Goal: Task Accomplishment & Management: Complete application form

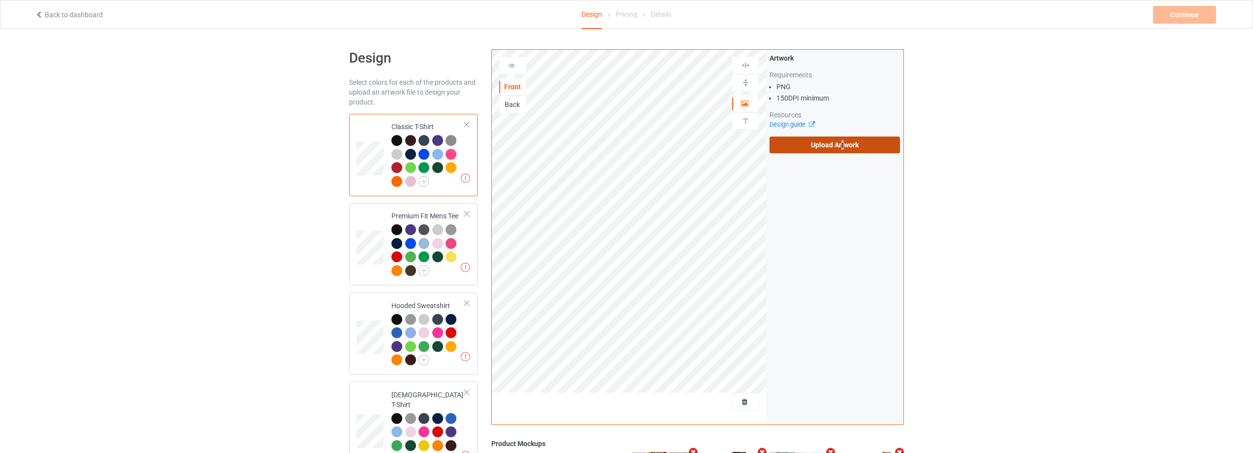
click at [843, 146] on label "Upload Artwork" at bounding box center [835, 144] width 130 height 17
click at [835, 147] on label "Upload Artwork" at bounding box center [835, 144] width 130 height 17
click at [0, 0] on input "Upload Artwork" at bounding box center [0, 0] width 0 height 0
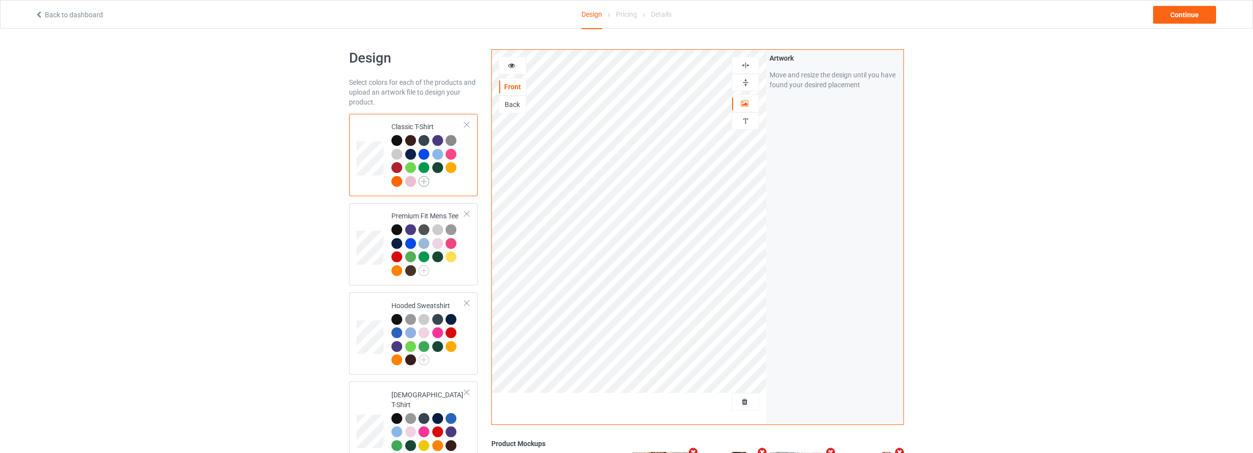
click at [422, 183] on img at bounding box center [424, 181] width 11 height 11
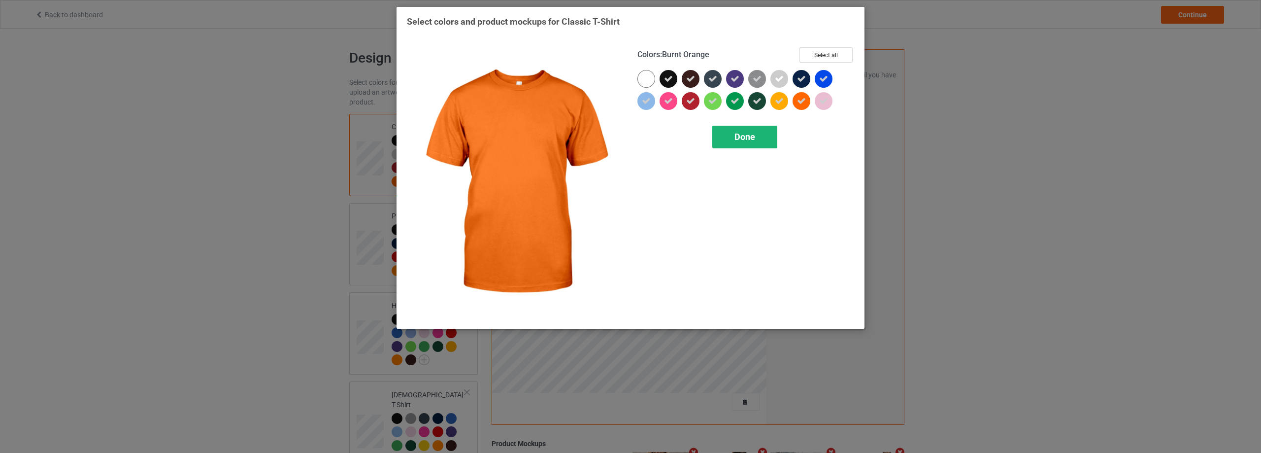
click at [772, 134] on div "Done" at bounding box center [744, 137] width 65 height 23
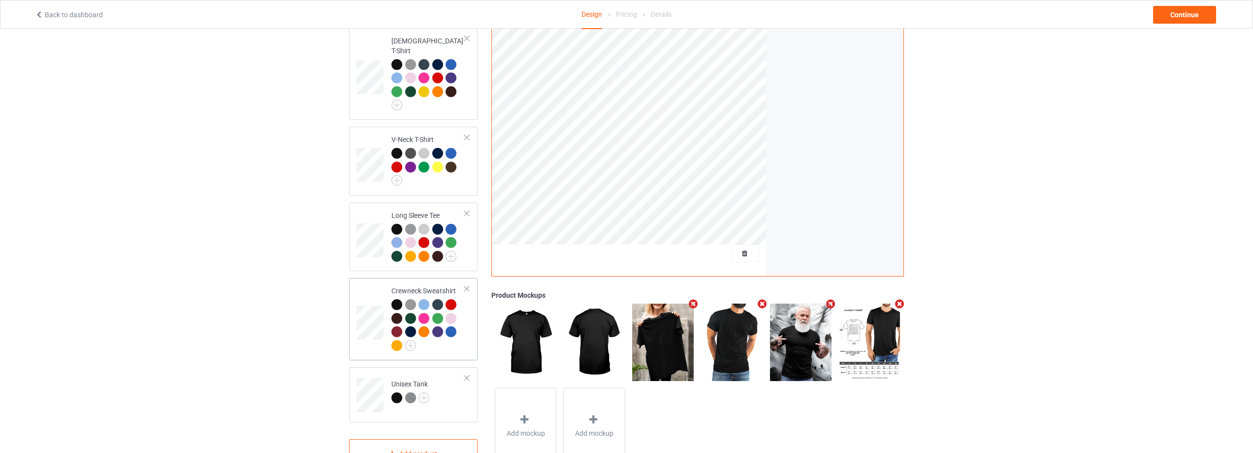
scroll to position [384, 0]
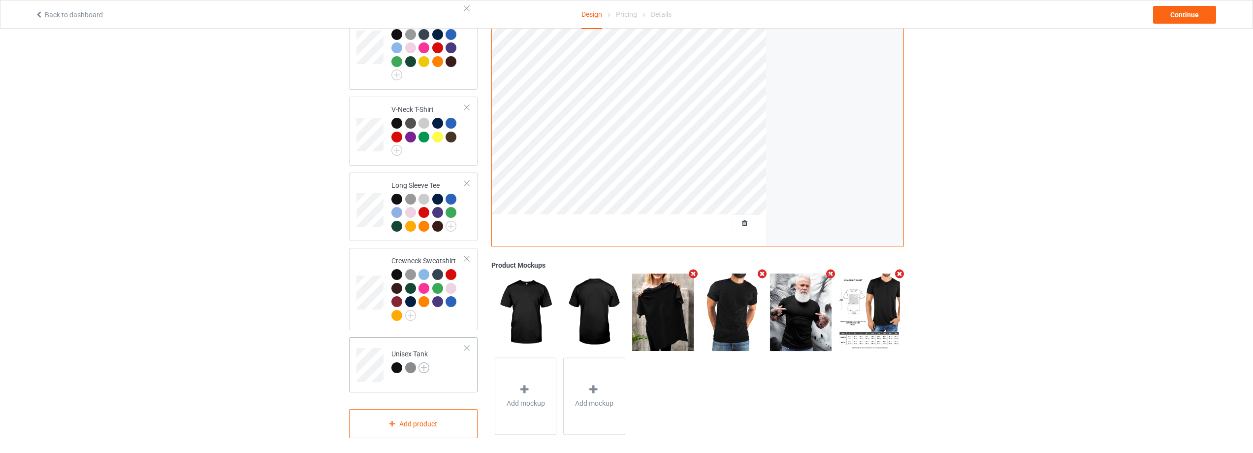
click at [424, 362] on img at bounding box center [424, 367] width 11 height 11
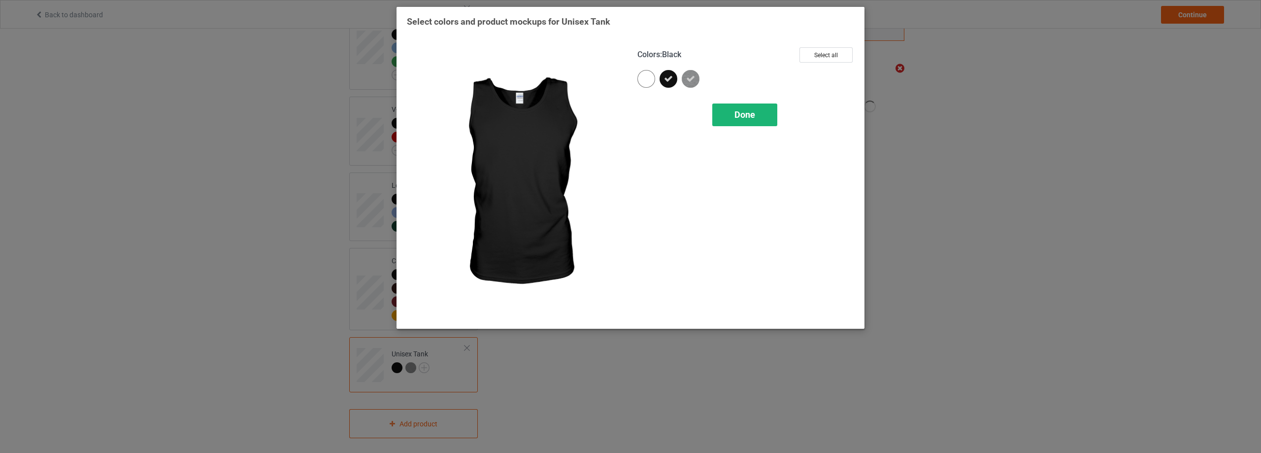
click at [745, 119] on span "Done" at bounding box center [744, 114] width 21 height 10
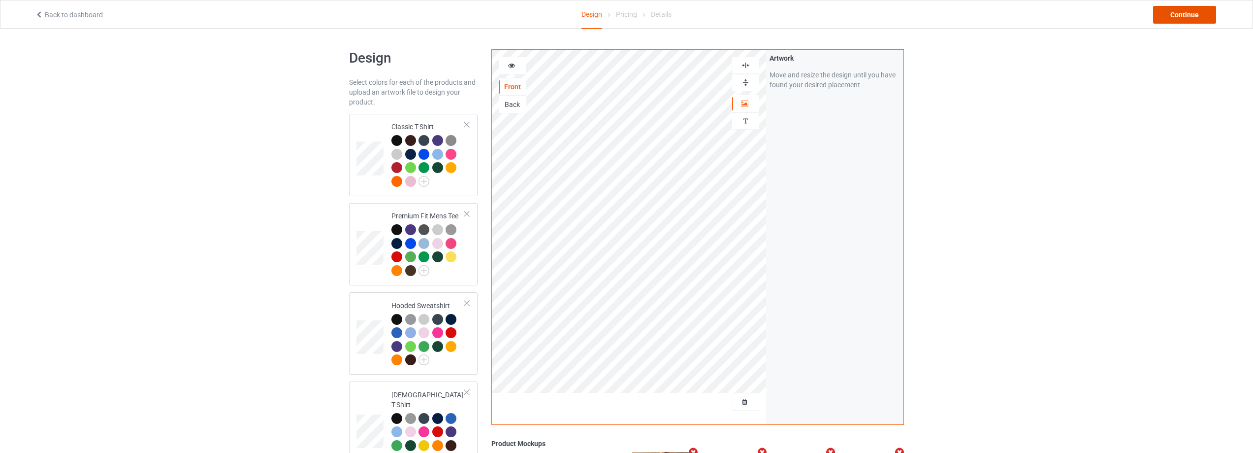
click at [1188, 11] on div "Continue" at bounding box center [1184, 15] width 63 height 18
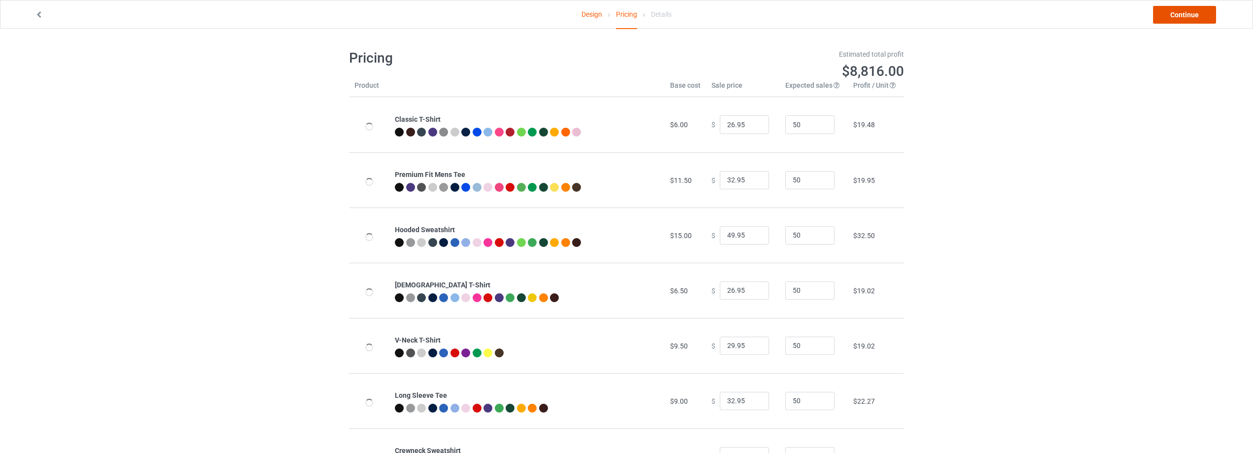
click at [1183, 13] on link "Continue" at bounding box center [1184, 15] width 63 height 18
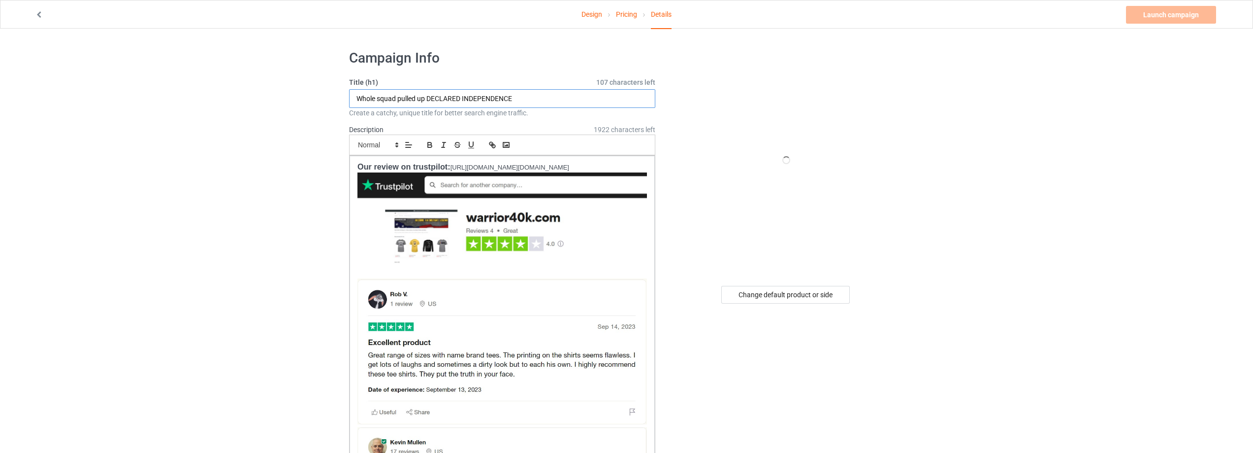
drag, startPoint x: 549, startPoint y: 97, endPoint x: 240, endPoint y: 109, distance: 309.0
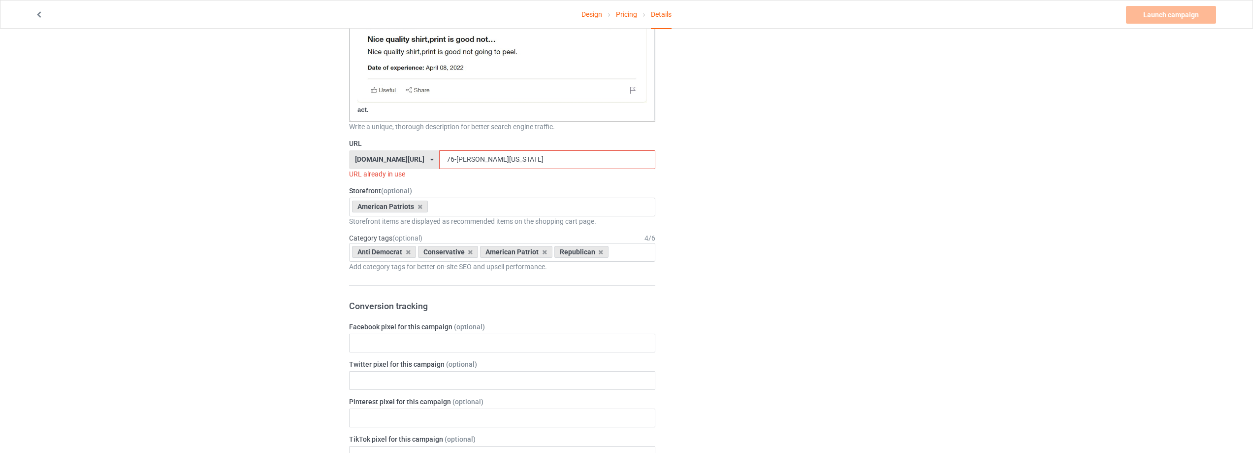
scroll to position [739, 0]
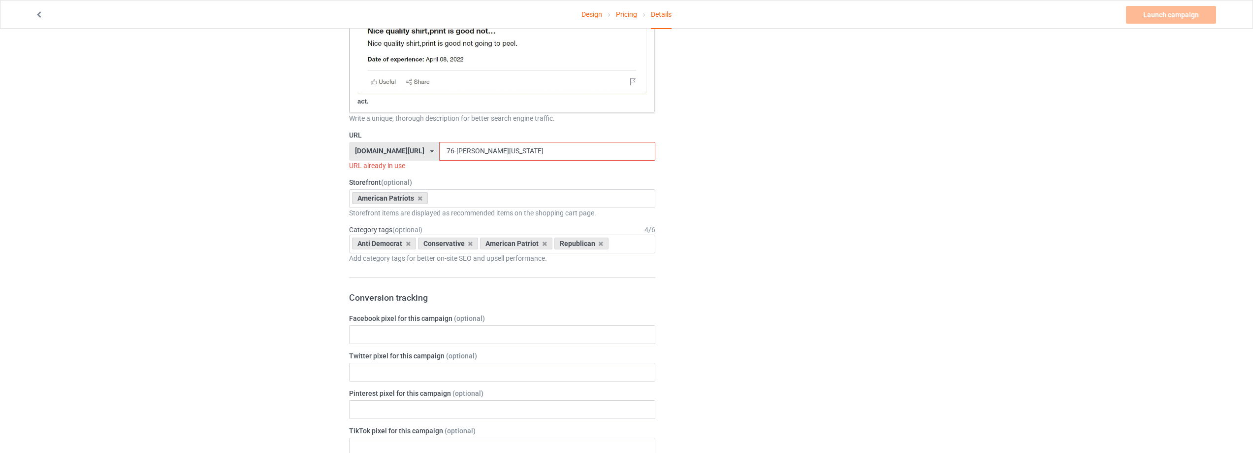
type input "[DEMOGRAPHIC_DATA] is [PERSON_NAME]"
drag, startPoint x: 483, startPoint y: 157, endPoint x: 310, endPoint y: 166, distance: 173.6
click at [310, 166] on div "Design Pricing Details Launch campaign Invalid campaign URL Campaign Info Title…" at bounding box center [626, 399] width 1253 height 2219
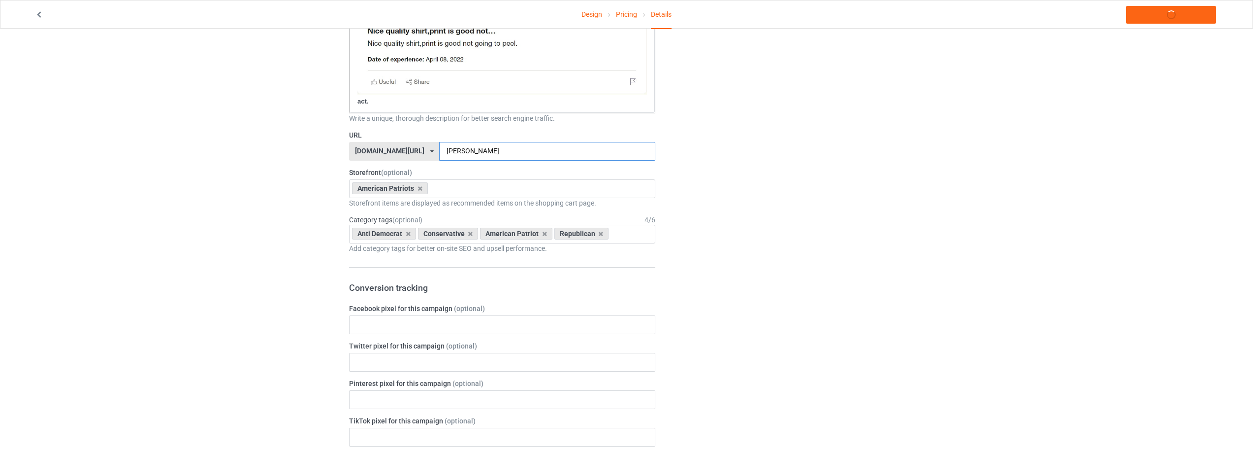
type input "[PERSON_NAME]"
click at [311, 166] on div "Design Pricing Details Launch campaign Campaign Info Title (h1) 136 characters …" at bounding box center [626, 394] width 1253 height 2209
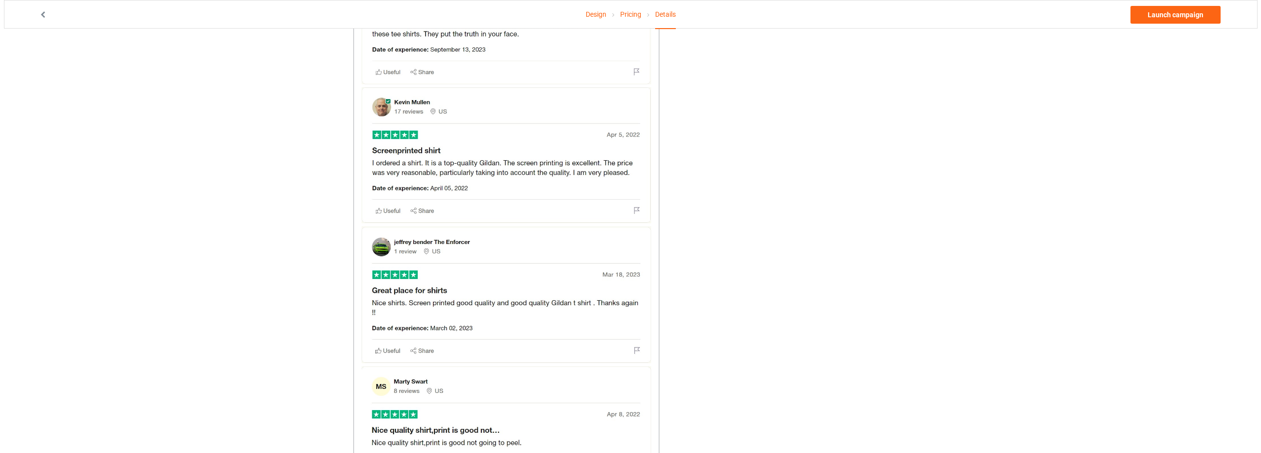
scroll to position [0, 0]
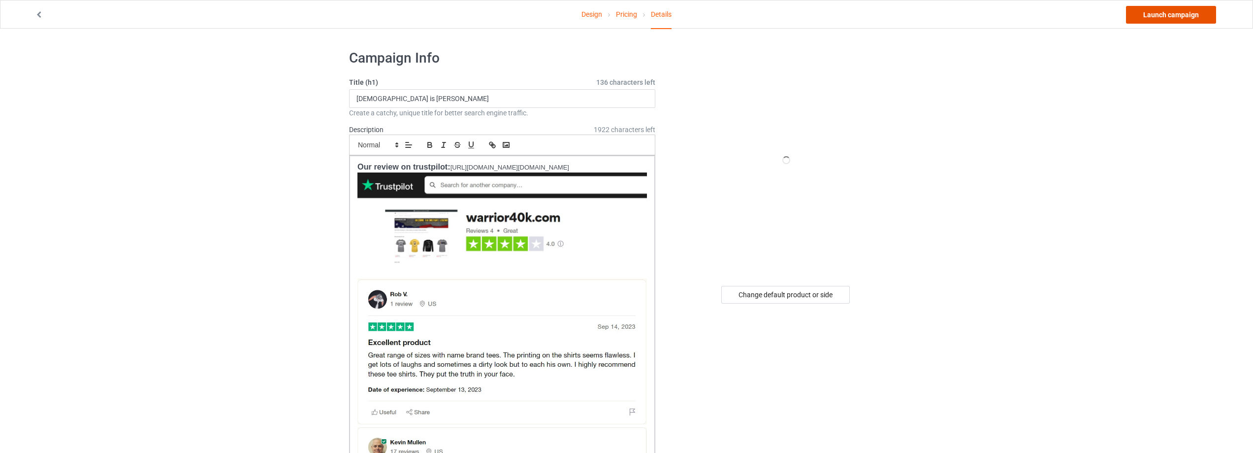
click at [1202, 14] on link "Launch campaign" at bounding box center [1171, 15] width 90 height 18
